Goal: Transaction & Acquisition: Obtain resource

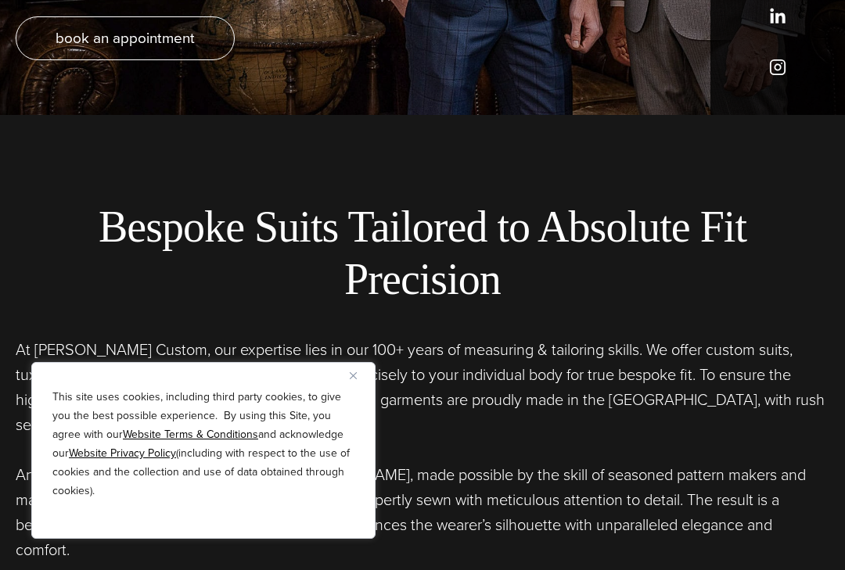
click at [353, 415] on div "This site uses cookies, including third party cookies, to give you the best pos…" at bounding box center [203, 450] width 344 height 177
click at [365, 385] on button "Close" at bounding box center [359, 375] width 19 height 19
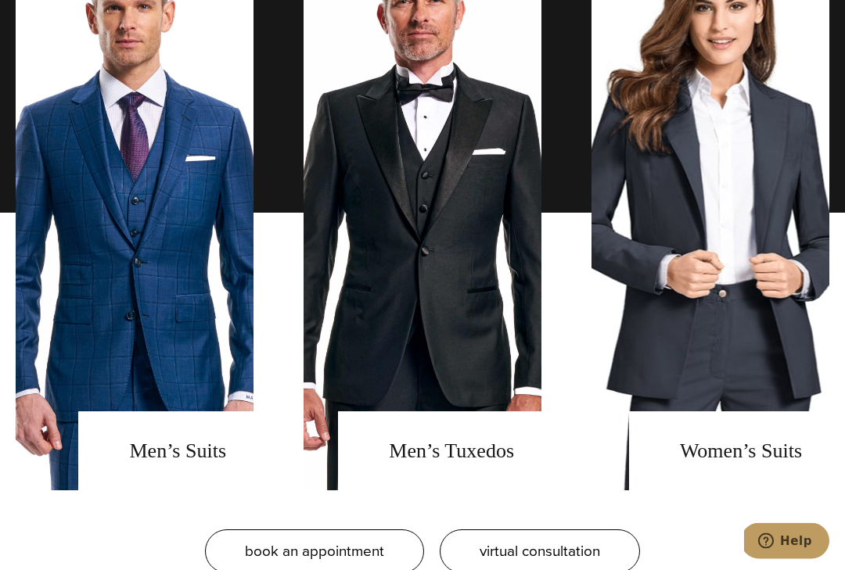
scroll to position [1268, 0]
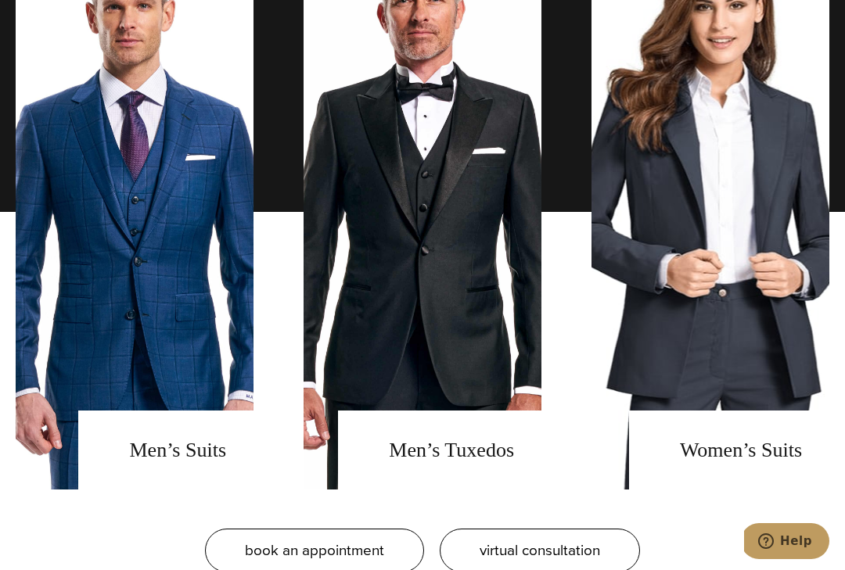
click at [225, 454] on link "men's suits" at bounding box center [135, 211] width 238 height 555
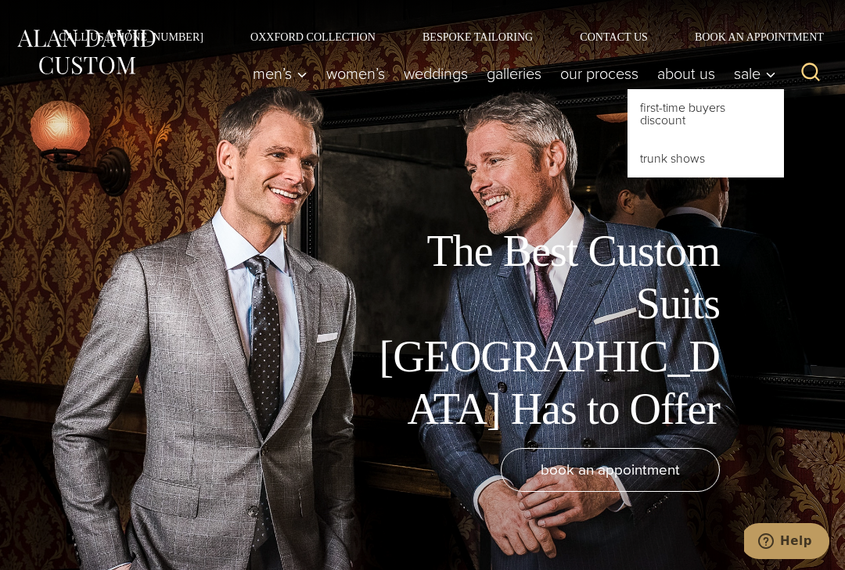
click at [705, 122] on link "First-Time Buyers Discount" at bounding box center [705, 114] width 156 height 50
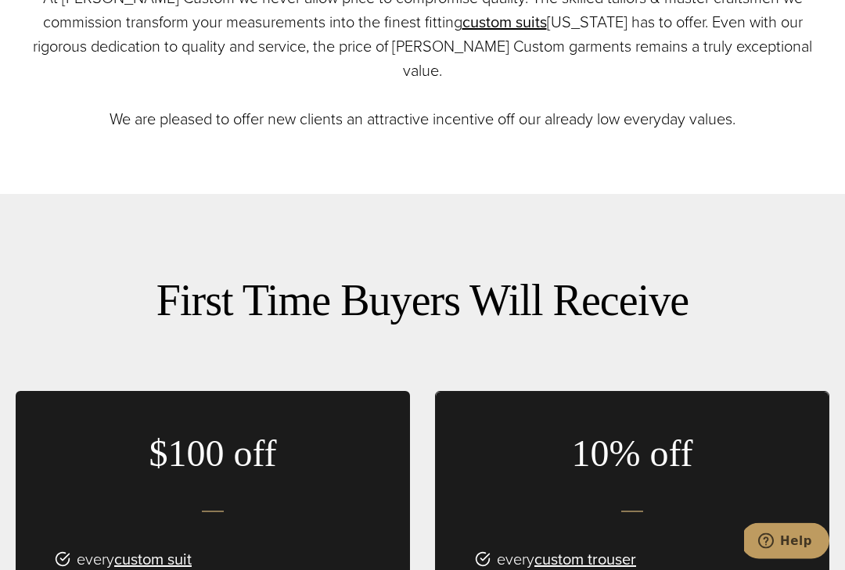
scroll to position [419, 0]
